Goal: Transaction & Acquisition: Purchase product/service

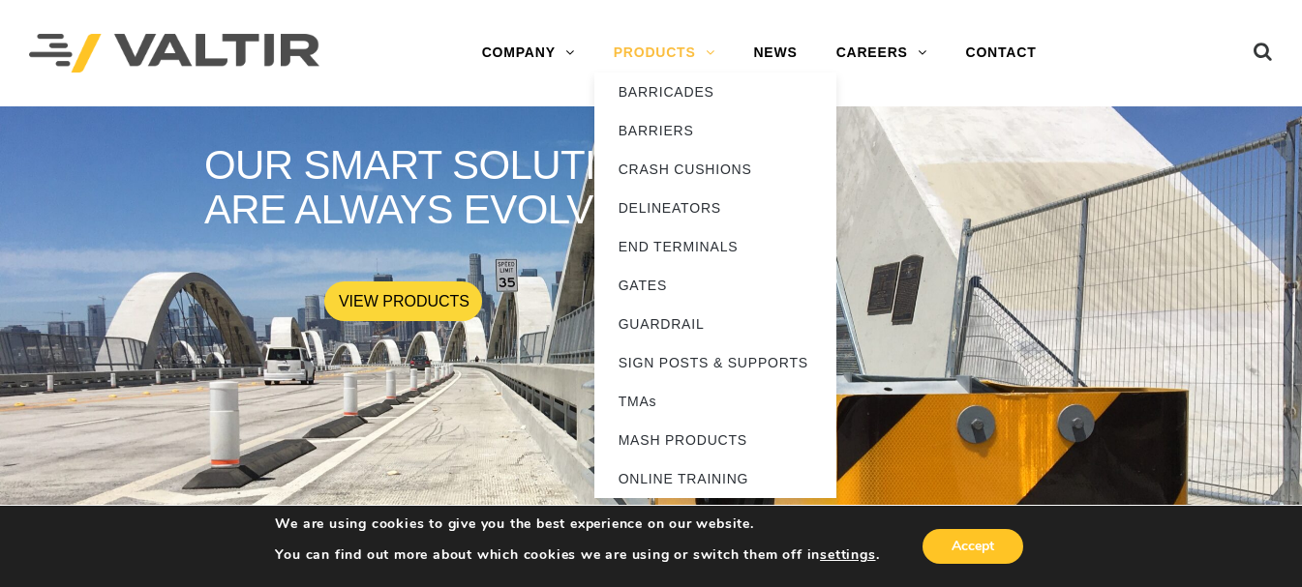
click at [700, 56] on link "PRODUCTS" at bounding box center [664, 53] width 140 height 39
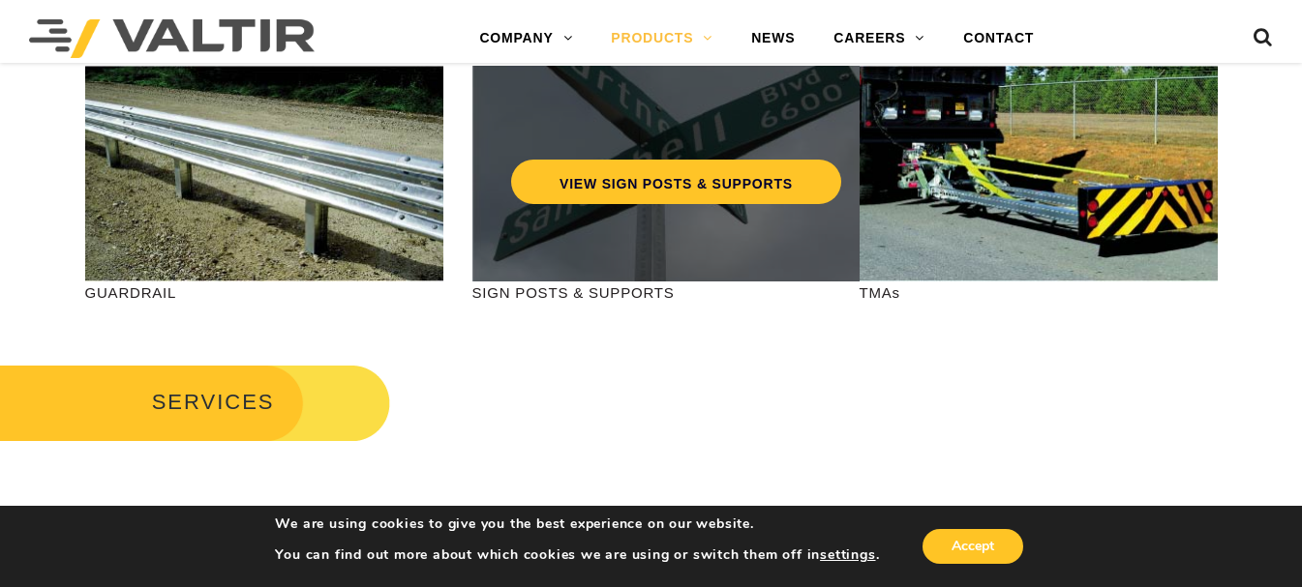
scroll to position [774, 0]
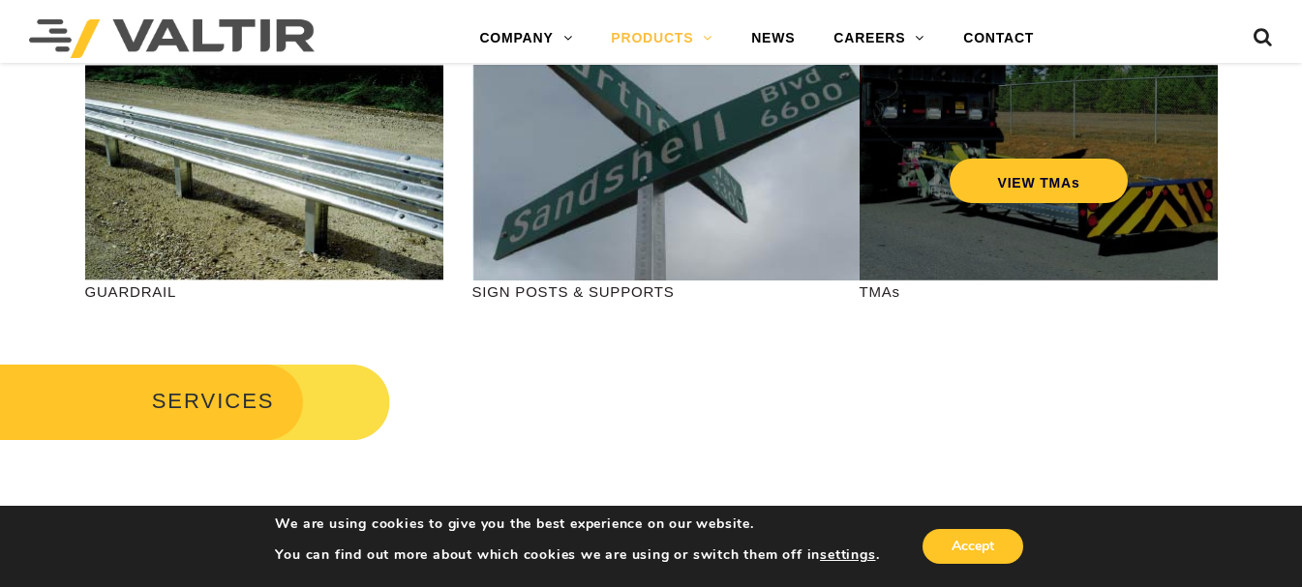
click at [942, 244] on div "VIEW TMAs" at bounding box center [1038, 173] width 358 height 216
click at [970, 188] on link "VIEW TMAs" at bounding box center [1037, 181] width 179 height 45
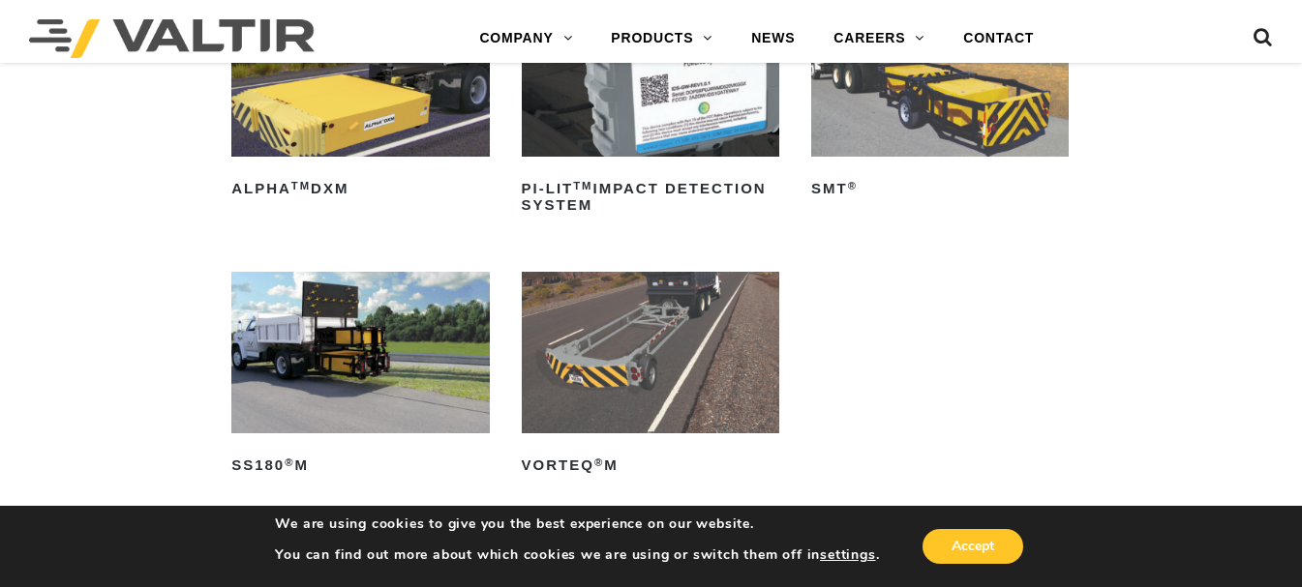
scroll to position [194, 0]
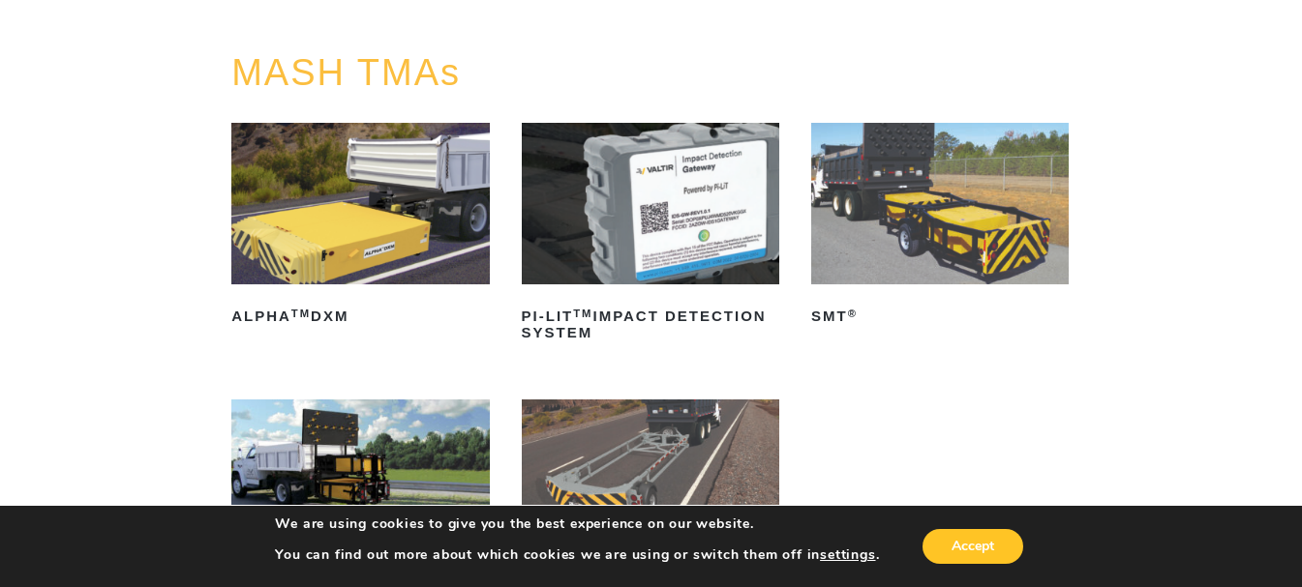
click at [857, 235] on img at bounding box center [939, 204] width 257 height 162
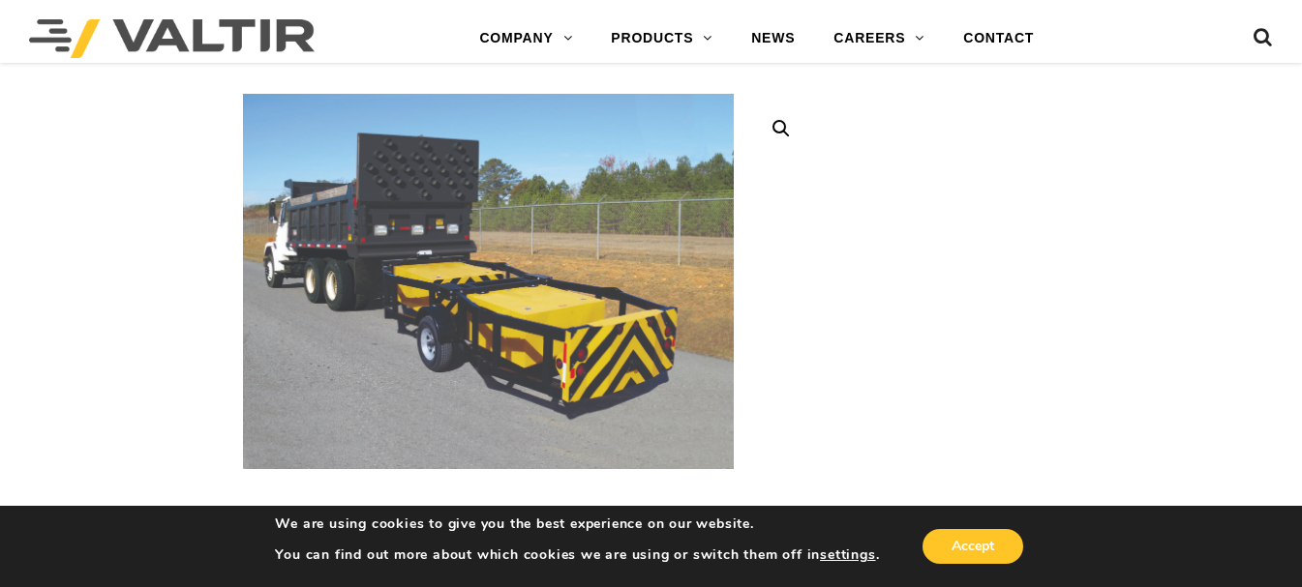
scroll to position [484, 0]
